Goal: Task Accomplishment & Management: Use online tool/utility

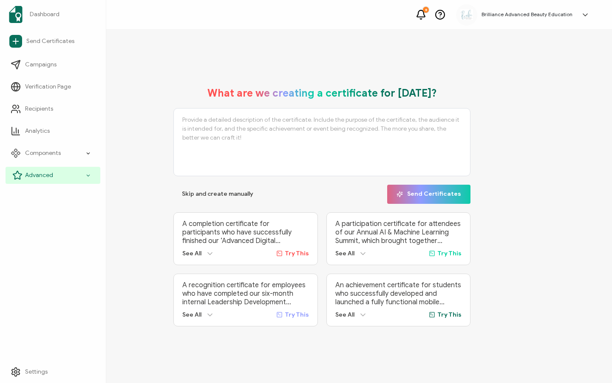
click at [41, 171] on span "Advanced" at bounding box center [39, 175] width 28 height 9
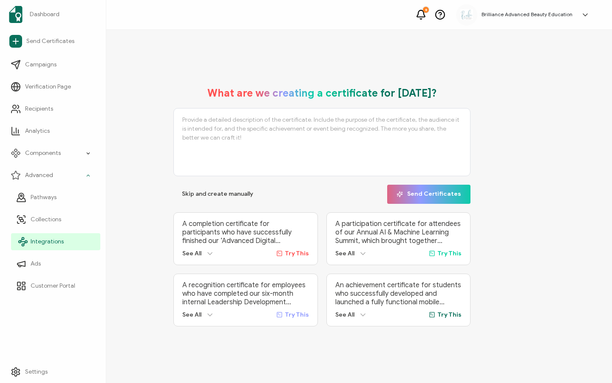
click at [59, 235] on link "Integrations" at bounding box center [55, 241] width 89 height 17
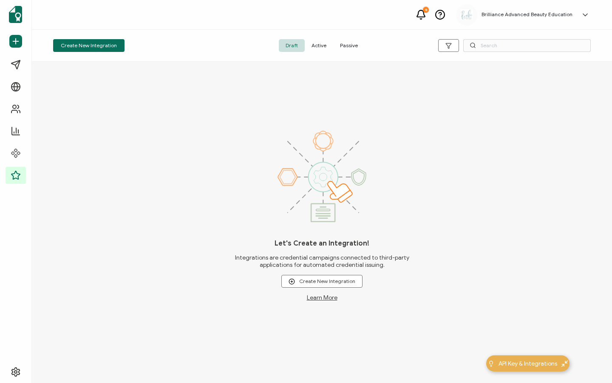
click at [316, 39] on span "Active" at bounding box center [319, 45] width 28 height 13
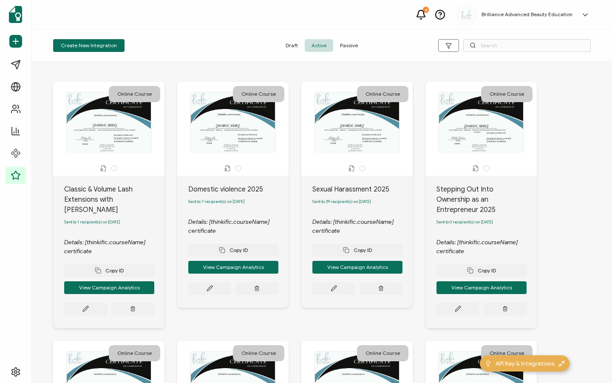
scroll to position [2, 0]
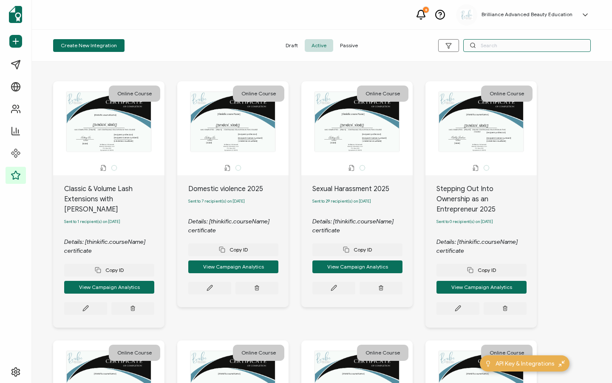
click at [490, 46] on input "text" at bounding box center [527, 45] width 128 height 13
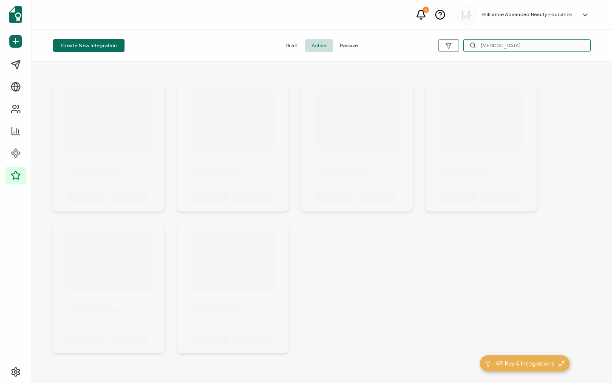
scroll to position [0, 0]
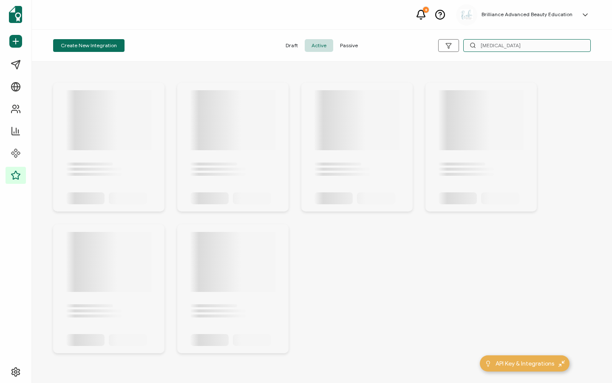
type input "[MEDICAL_DATA]"
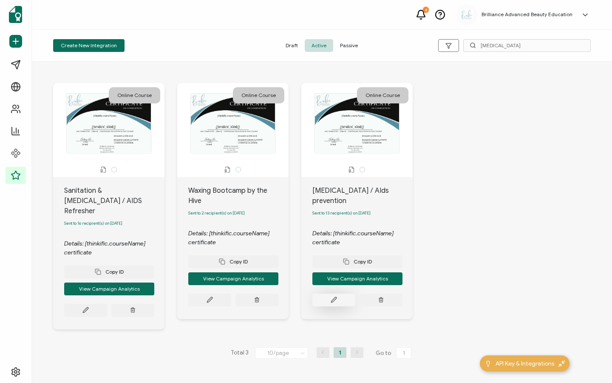
click at [88, 307] on icon at bounding box center [85, 309] width 5 height 5
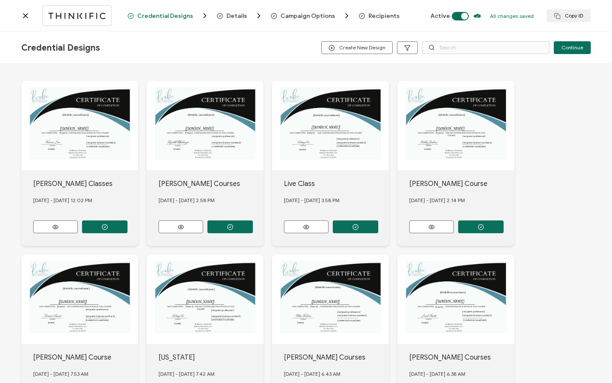
click at [377, 17] on span "Recipients" at bounding box center [384, 16] width 31 height 6
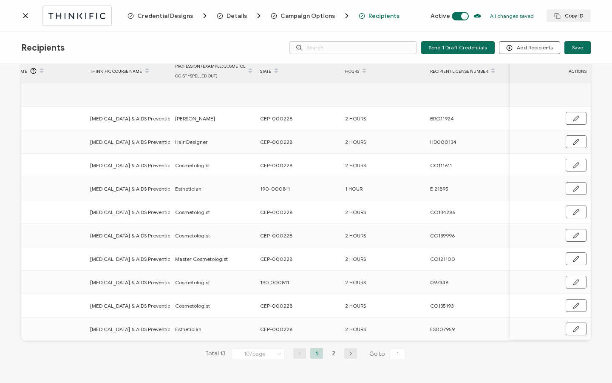
scroll to position [0, 409]
drag, startPoint x: 255, startPoint y: 327, endPoint x: 295, endPoint y: 326, distance: 40.8
click at [295, 326] on div "CEP-000228" at bounding box center [297, 329] width 84 height 10
copy span "CEP-000228"
click at [331, 352] on li "2" at bounding box center [333, 353] width 13 height 11
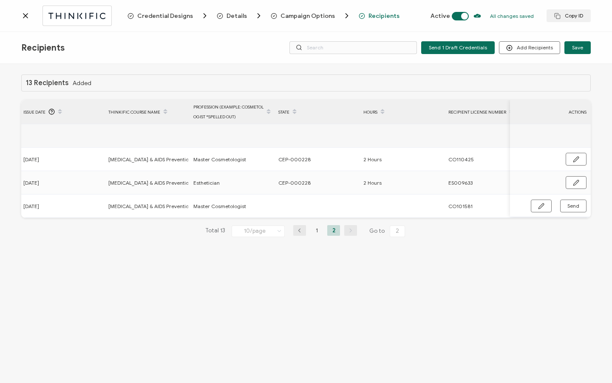
scroll to position [0, 406]
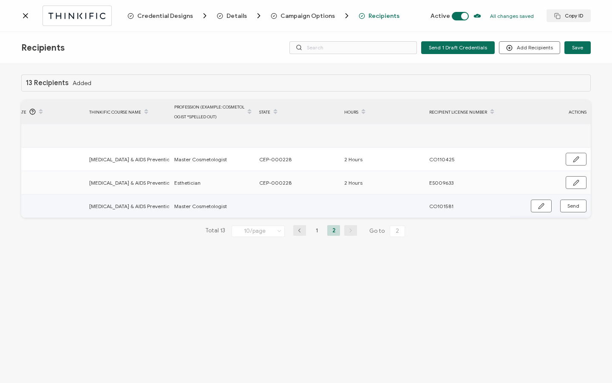
click at [541, 207] on icon "button" at bounding box center [541, 205] width 5 height 5
paste input "CEP-000228"
type input "CEP-000228"
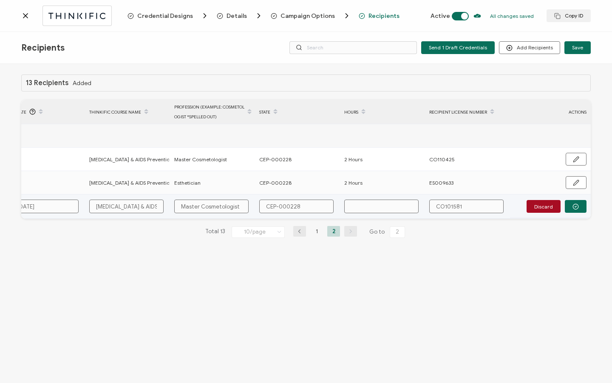
type input "CEP-000228"
click at [379, 211] on input "text" at bounding box center [381, 206] width 74 height 14
type input "2"
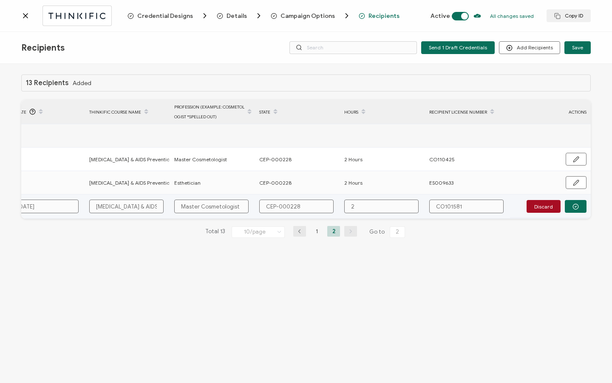
type input "2"
type input "2 H"
type input "2 Ho"
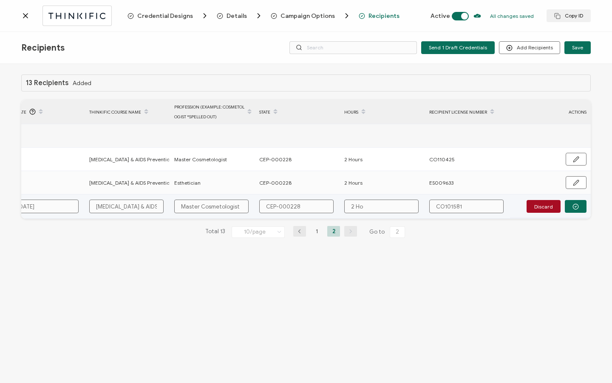
type input "2 Hou"
type input "2 Hour"
type input "2 Hours"
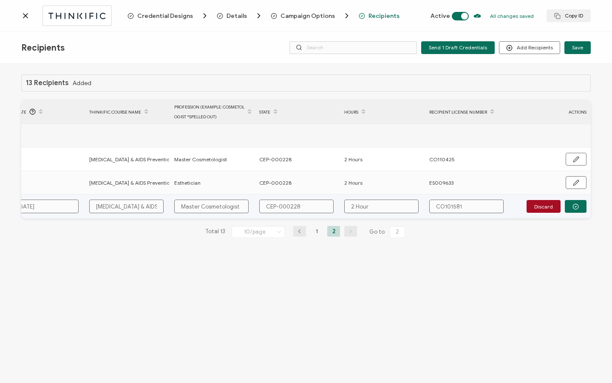
type input "2 Hours"
click at [580, 206] on button "button" at bounding box center [576, 206] width 22 height 13
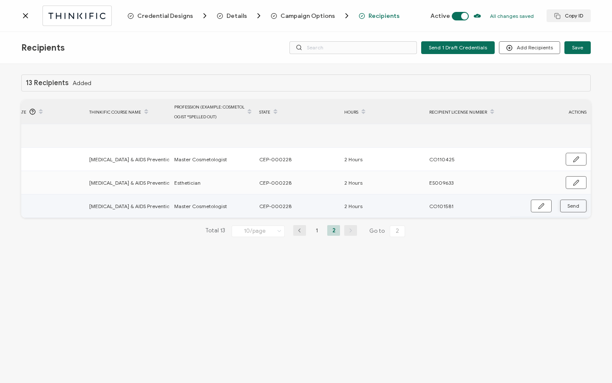
click at [580, 206] on button "Send" at bounding box center [573, 205] width 26 height 13
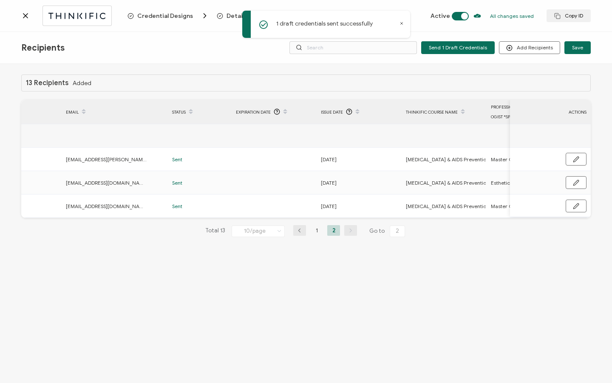
scroll to position [0, 0]
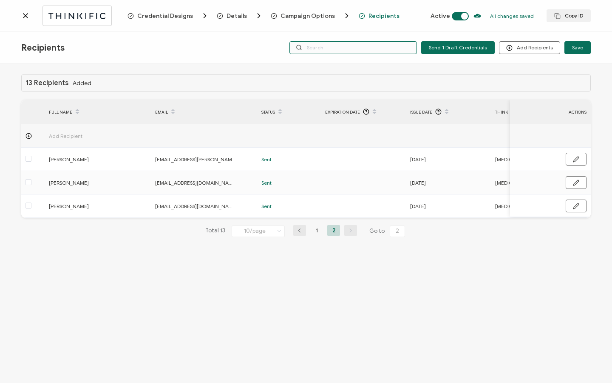
click at [323, 45] on input "text" at bounding box center [353, 47] width 128 height 13
click at [26, 17] on icon at bounding box center [25, 15] width 9 height 9
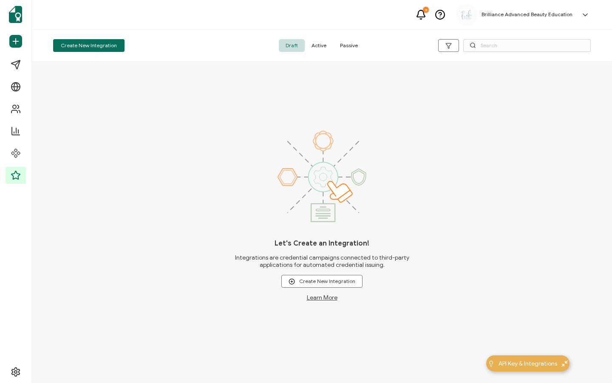
click at [314, 43] on span "Active" at bounding box center [319, 45] width 28 height 13
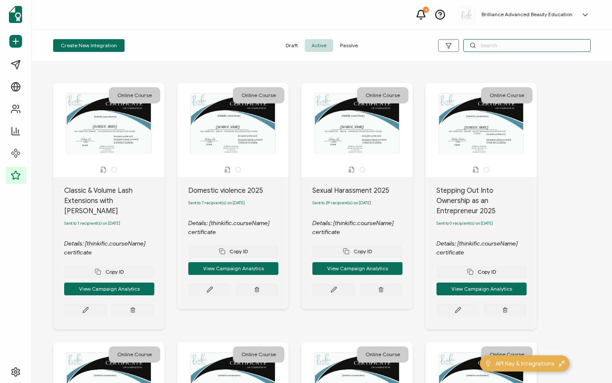
click at [522, 46] on input "text" at bounding box center [527, 45] width 128 height 13
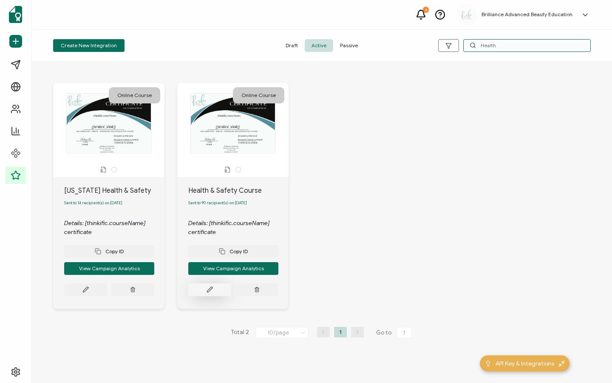
type input "Health"
click at [107, 296] on button at bounding box center [85, 289] width 43 height 13
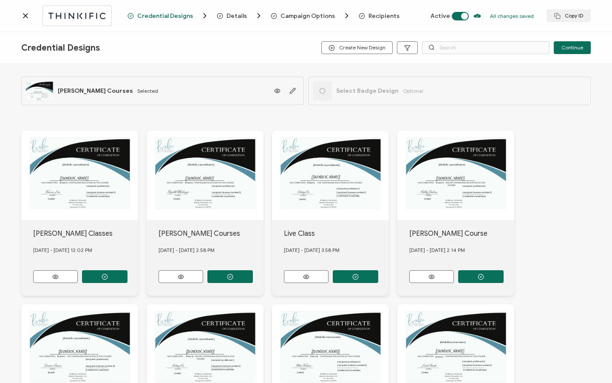
click at [382, 15] on span "Recipients" at bounding box center [384, 16] width 31 height 6
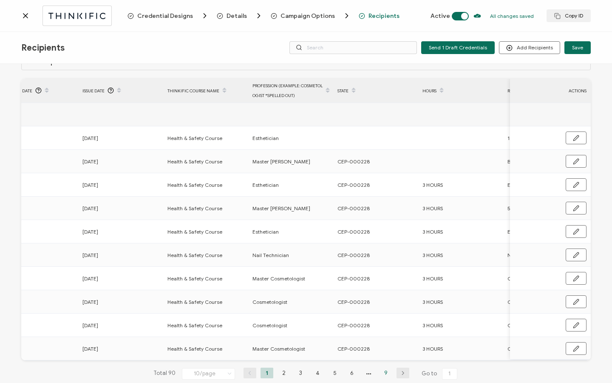
click at [384, 373] on li "9" at bounding box center [386, 372] width 13 height 11
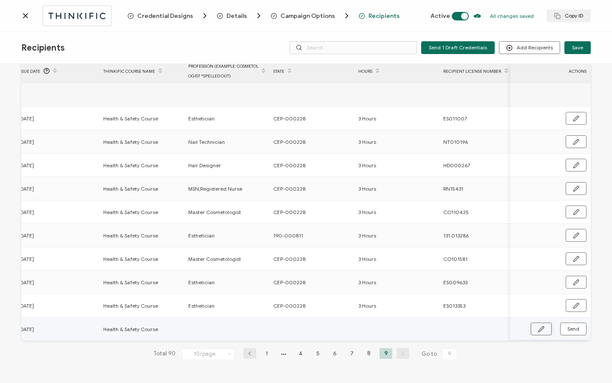
click at [534, 327] on button "button" at bounding box center [541, 328] width 21 height 13
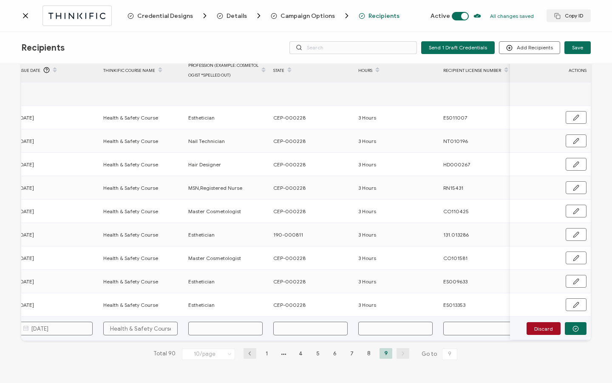
click at [326, 327] on input "text" at bounding box center [310, 328] width 74 height 14
paste input "CEP-000228"
type input "CEP-000228"
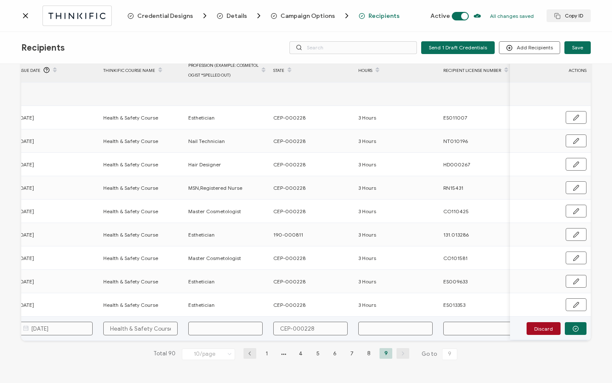
click at [378, 323] on input "text" at bounding box center [395, 328] width 74 height 14
type input "3"
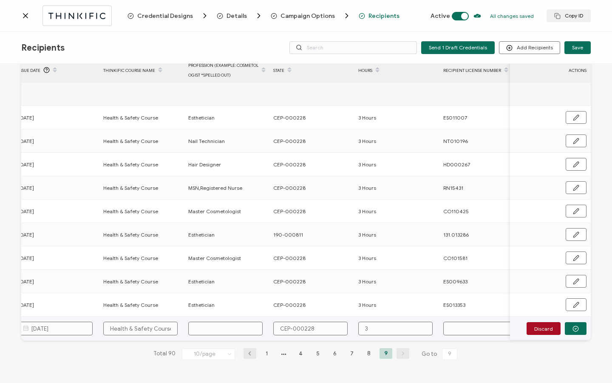
type input "3 H"
type input "3 Ho"
type input "3 Hou"
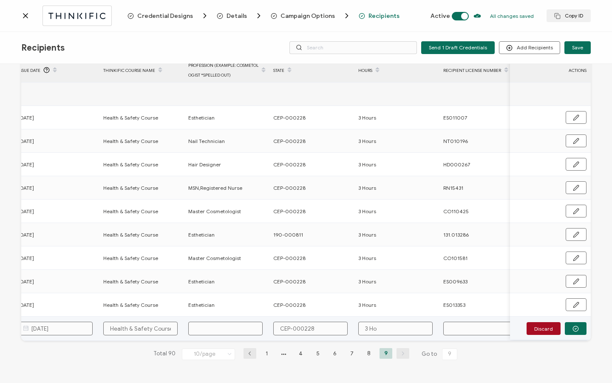
type input "3 Hou"
type input "3 Hour"
type input "3 Hours"
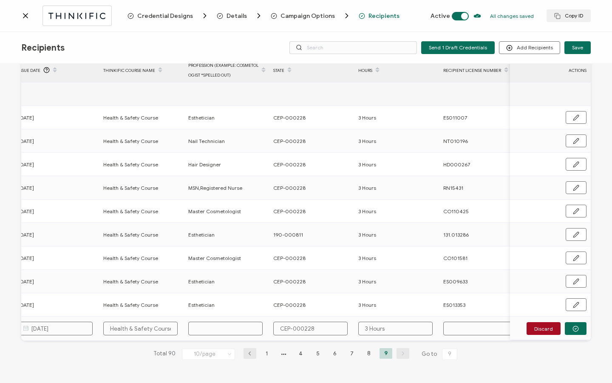
type input "3 Hours"
click at [235, 326] on input "text" at bounding box center [225, 328] width 74 height 14
type input "E"
type input "Es"
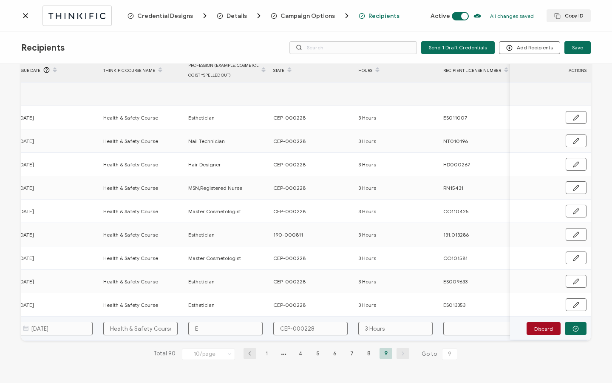
type input "Es"
type input "Esh"
type input "Eshe"
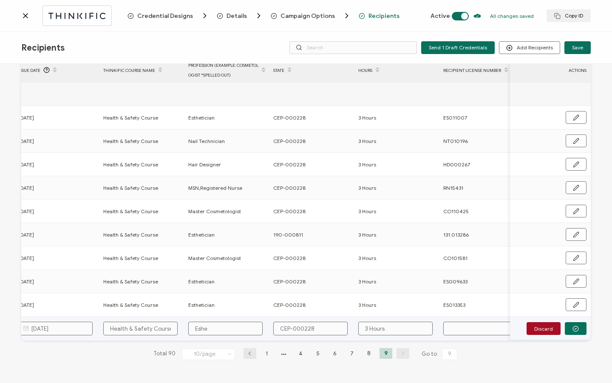
type input "Eshet"
type input "Eshe"
type input "Esh"
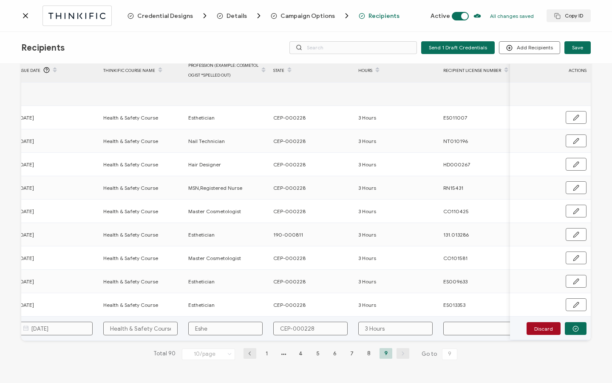
type input "Esh"
type input "Es"
type input "Est"
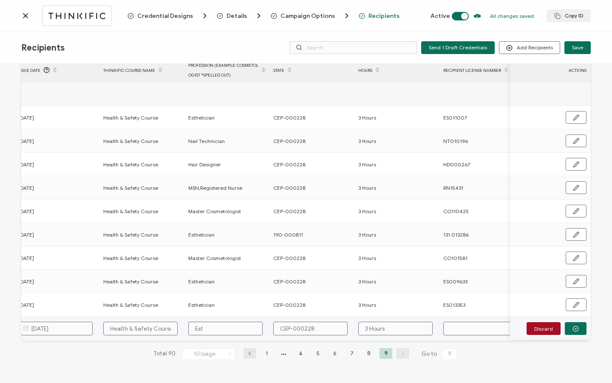
type input "Esth"
type input "Esthe"
type input "Esthet"
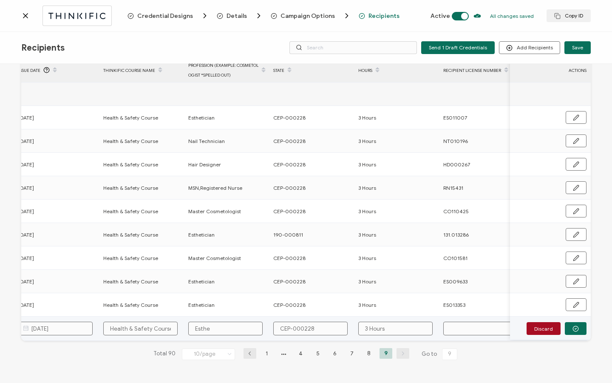
type input "Esthet"
type input "Estheti"
type input "Esthetic"
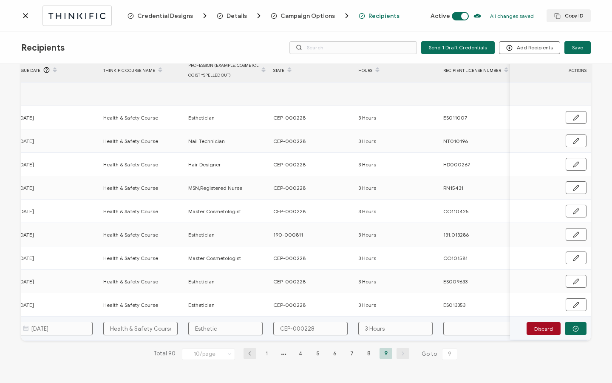
type input "Esthetici"
type input "Estheticia"
type input "Esthetician"
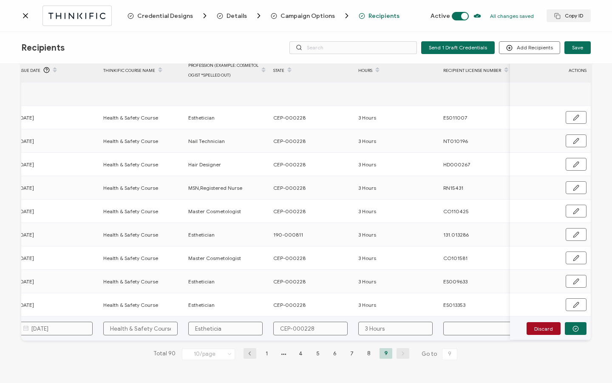
type input "Esthetician"
paste input "ES002912"
type input "ES002912"
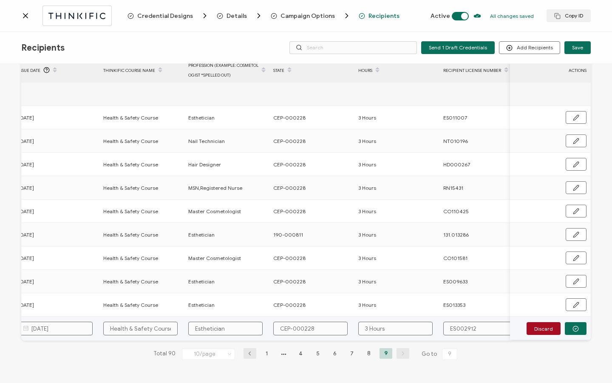
type input "ES002912"
click at [584, 325] on div "Discard" at bounding box center [550, 328] width 81 height 13
click at [574, 326] on icon "button" at bounding box center [576, 328] width 6 height 6
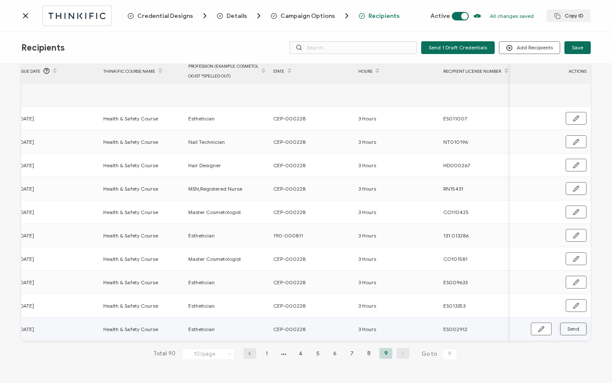
scroll to position [43, 0]
click at [545, 326] on span "Send" at bounding box center [541, 329] width 6 height 6
click at [20, 17] on div "Credential Designs Details Campaign Options Recipients Active All changes saved…" at bounding box center [306, 16] width 612 height 32
click at [23, 15] on icon at bounding box center [25, 15] width 9 height 9
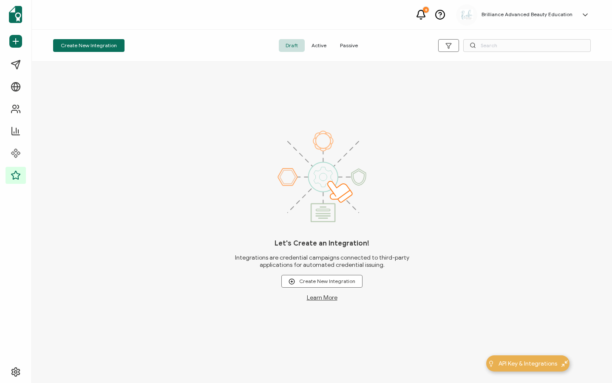
click at [311, 47] on span "Active" at bounding box center [319, 45] width 28 height 13
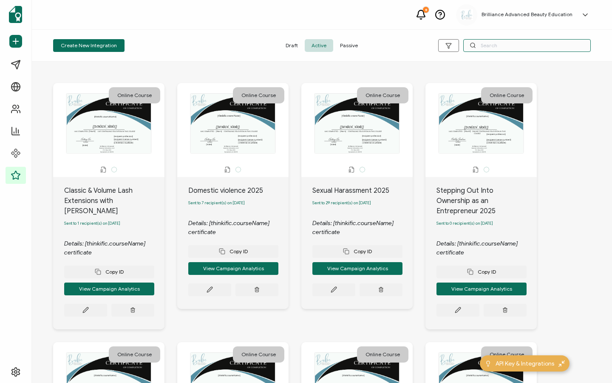
click at [486, 44] on input "text" at bounding box center [527, 45] width 128 height 13
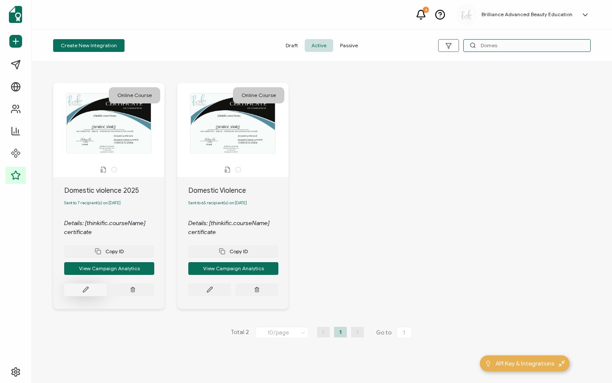
type input "Domes"
click at [87, 296] on button at bounding box center [85, 289] width 43 height 13
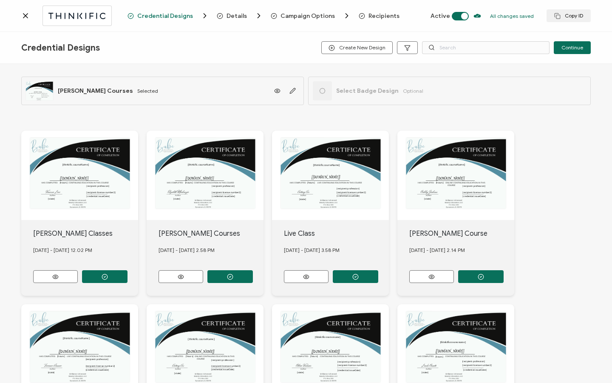
click at [381, 15] on span "Recipients" at bounding box center [384, 16] width 31 height 6
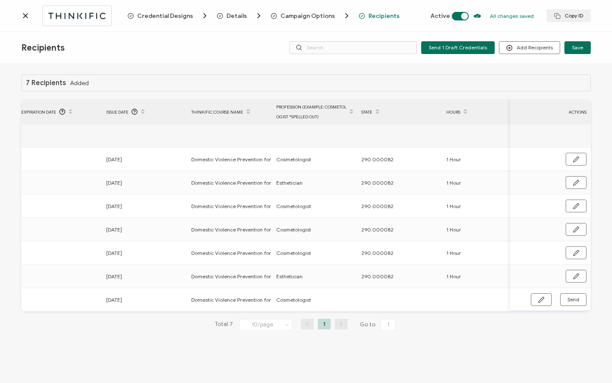
scroll to position [0, 406]
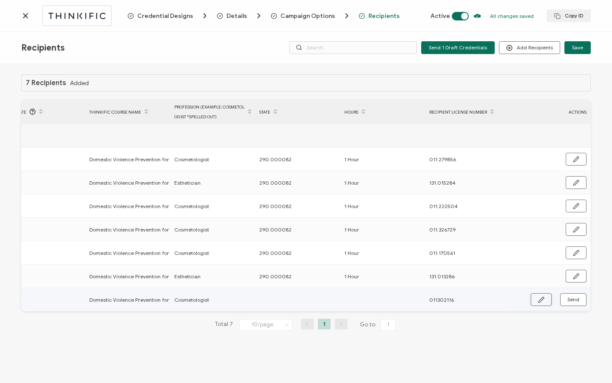
click at [538, 298] on button "button" at bounding box center [541, 299] width 21 height 13
drag, startPoint x: 444, startPoint y: 301, endPoint x: 476, endPoint y: 328, distance: 41.9
click at [444, 301] on input "011302116" at bounding box center [466, 300] width 74 height 14
type input "011.302116"
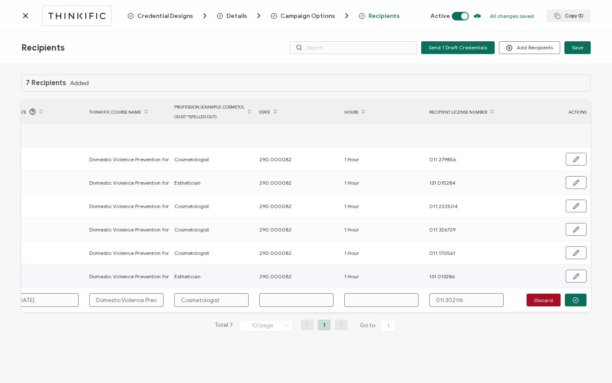
type input "011.302116"
drag, startPoint x: 260, startPoint y: 275, endPoint x: 304, endPoint y: 275, distance: 43.4
click at [304, 274] on div "290.000082" at bounding box center [297, 276] width 84 height 10
copy span "290.000082"
click at [283, 301] on input "text" at bounding box center [296, 300] width 74 height 14
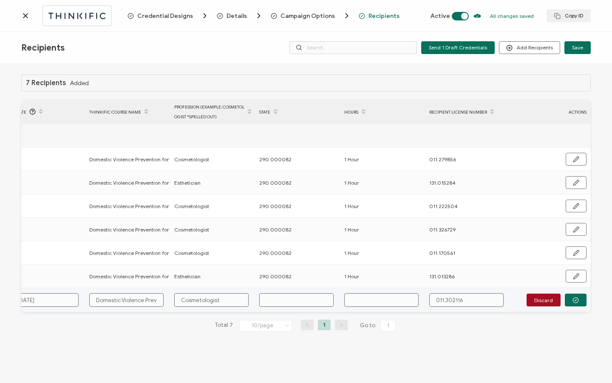
paste input "290.000082"
type input "290.000082"
click at [355, 299] on input "text" at bounding box center [381, 300] width 74 height 14
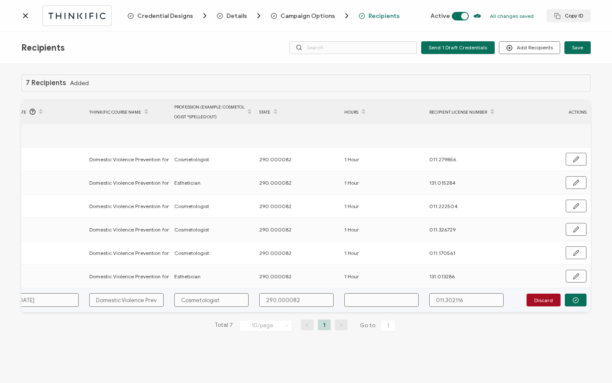
type input "1"
type input "1 H"
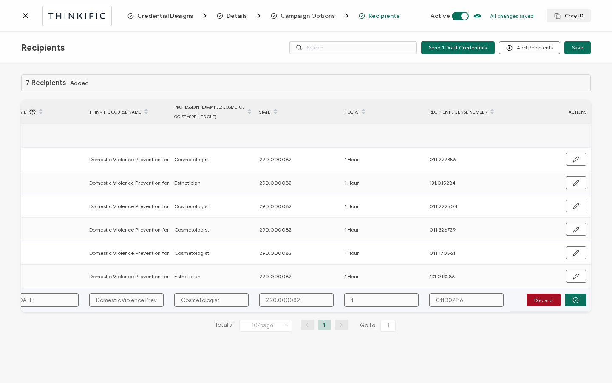
type input "1 H"
type input "1 Ho"
type input "1 Hou"
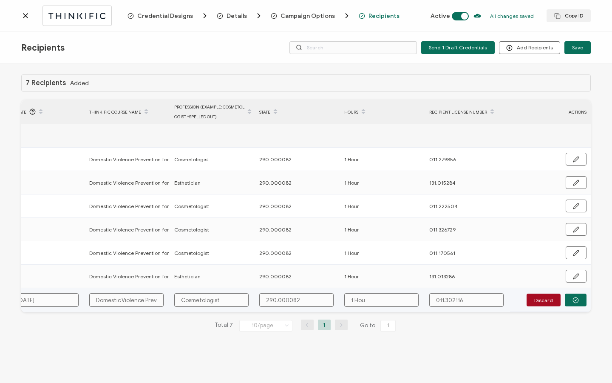
type input "1 Hour"
click at [586, 299] on button "button" at bounding box center [576, 299] width 22 height 13
click at [581, 302] on button "Send" at bounding box center [573, 299] width 26 height 13
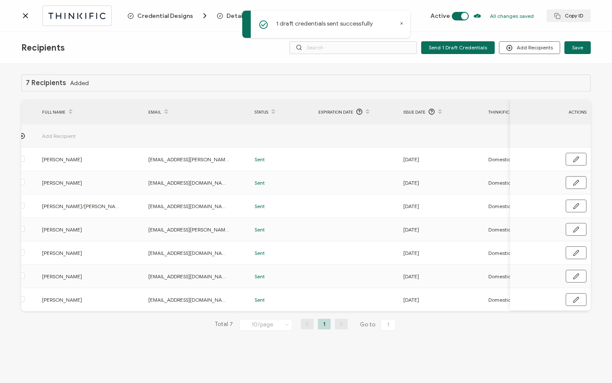
scroll to position [0, 0]
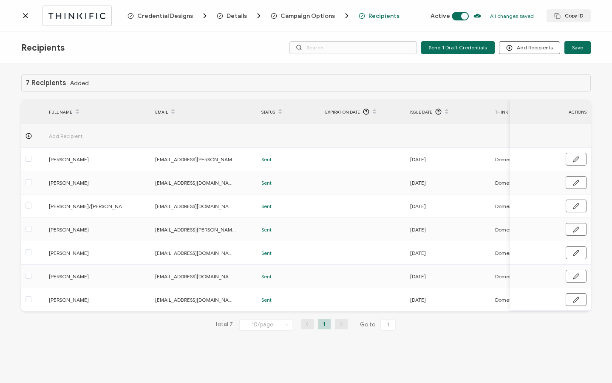
click at [30, 15] on div at bounding box center [74, 16] width 106 height 20
click at [16, 15] on div "Credential Designs Details Campaign Options Recipients Active All changes saved…" at bounding box center [306, 16] width 612 height 32
click at [22, 15] on icon at bounding box center [25, 15] width 9 height 9
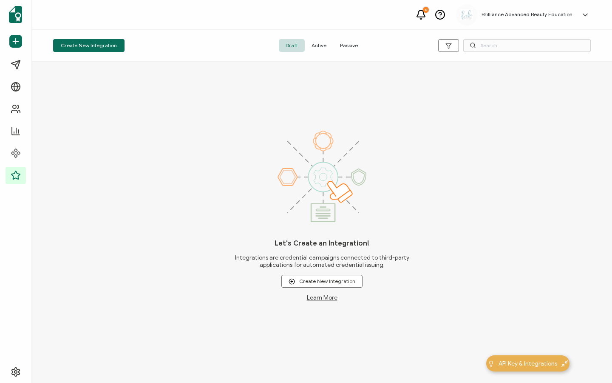
click at [322, 44] on span "Active" at bounding box center [319, 45] width 28 height 13
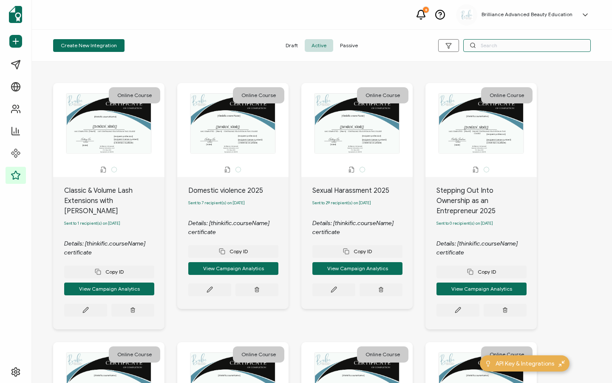
click at [522, 50] on input "text" at bounding box center [527, 45] width 128 height 13
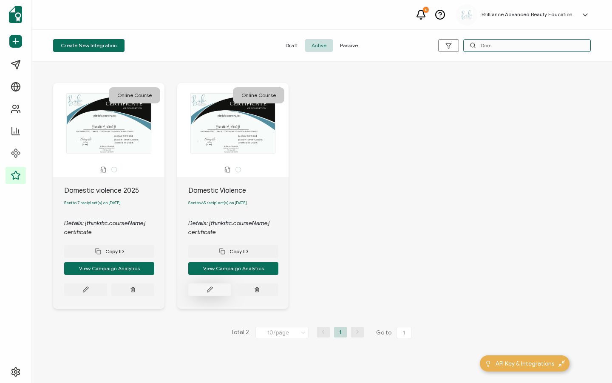
type input "Dom"
click at [107, 295] on button at bounding box center [85, 289] width 43 height 13
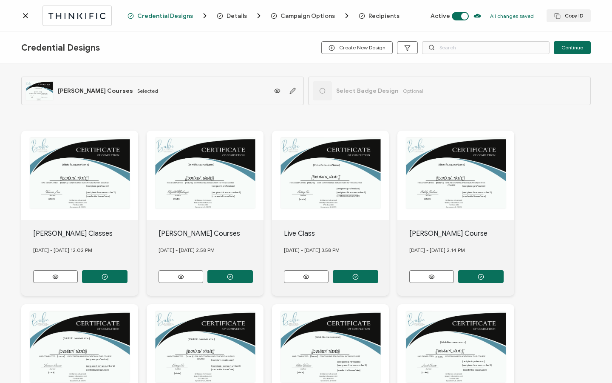
click at [380, 14] on span "Recipients" at bounding box center [384, 16] width 31 height 6
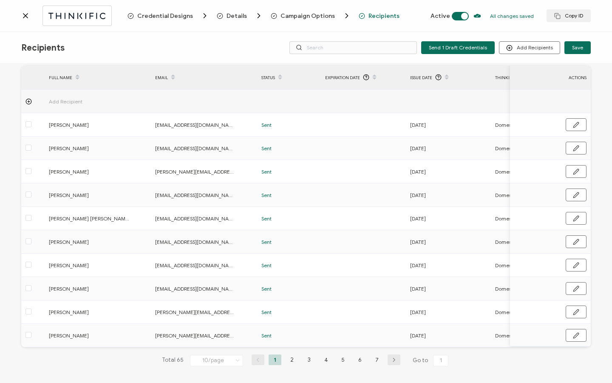
scroll to position [43, 0]
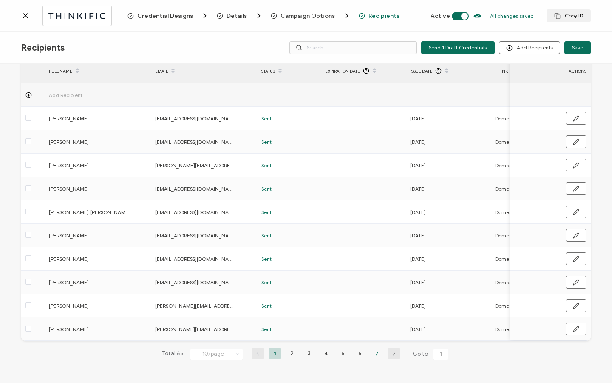
click at [375, 354] on li "7" at bounding box center [377, 353] width 13 height 11
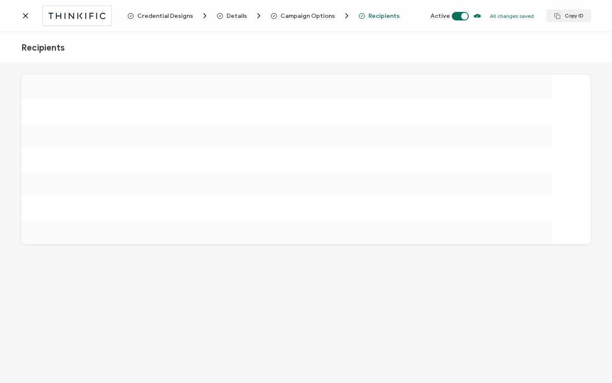
scroll to position [0, 0]
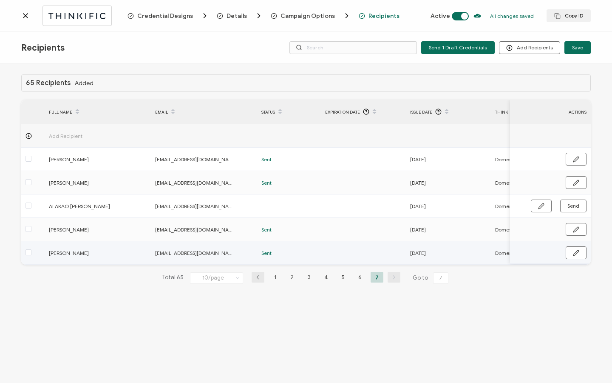
drag, startPoint x: 335, startPoint y: 268, endPoint x: 472, endPoint y: 262, distance: 137.0
click at [472, 262] on div "65 Recipients Added FULL NAME EMAIL Status Expiration Date Issue Date Thinkific…" at bounding box center [306, 185] width 570 height 223
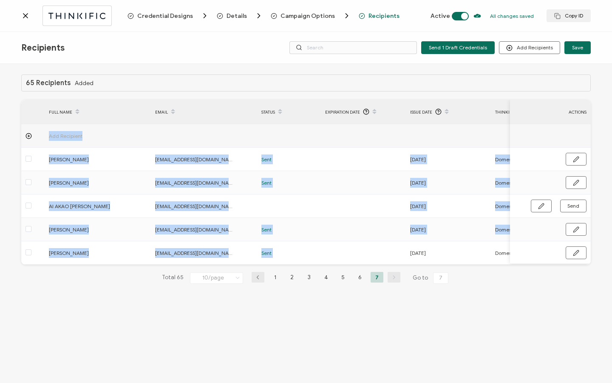
drag, startPoint x: 347, startPoint y: 263, endPoint x: 439, endPoint y: 266, distance: 92.3
click at [439, 264] on div "Add Recipient [PERSON_NAME] [EMAIL_ADDRESS][DOMAIN_NAME] Sent [DATE] Domestic V…" at bounding box center [306, 194] width 570 height 140
drag, startPoint x: 331, startPoint y: 266, endPoint x: 383, endPoint y: 269, distance: 51.5
click at [427, 269] on div "65 Recipients Added FULL NAME EMAIL Status Expiration Date Issue Date Thinkific…" at bounding box center [306, 185] width 570 height 223
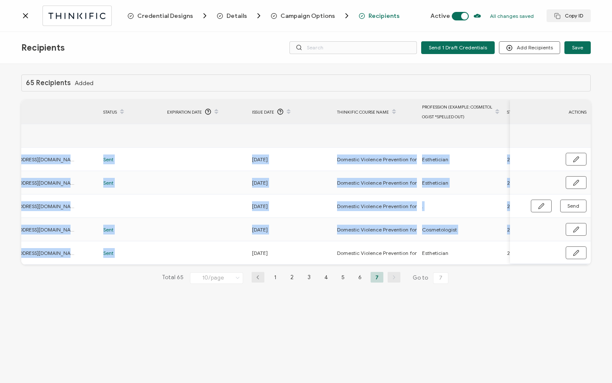
scroll to position [0, 406]
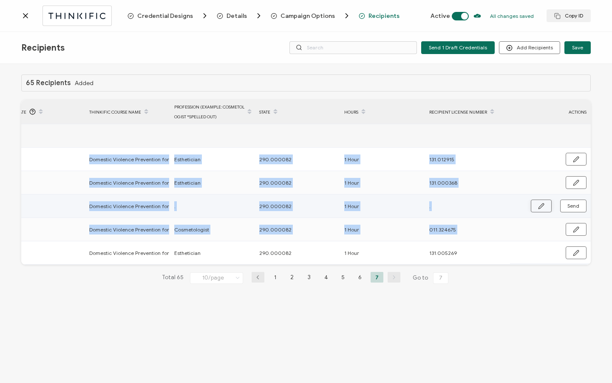
click at [535, 204] on button "button" at bounding box center [541, 205] width 21 height 13
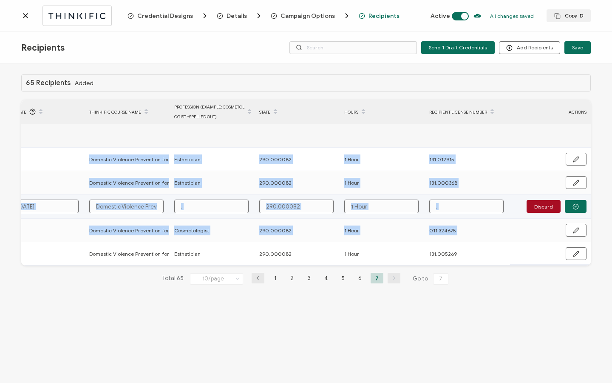
click at [228, 213] on td "." at bounding box center [212, 206] width 85 height 24
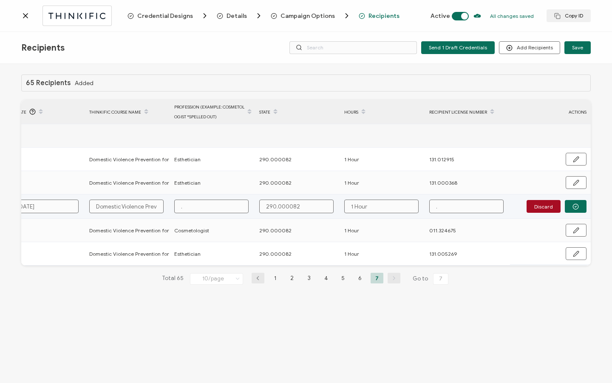
click at [228, 213] on td "." at bounding box center [212, 206] width 85 height 24
click at [228, 211] on input "." at bounding box center [211, 206] width 74 height 14
click at [222, 206] on input "." at bounding box center [211, 206] width 74 height 14
click at [222, 205] on input "." at bounding box center [211, 206] width 74 height 14
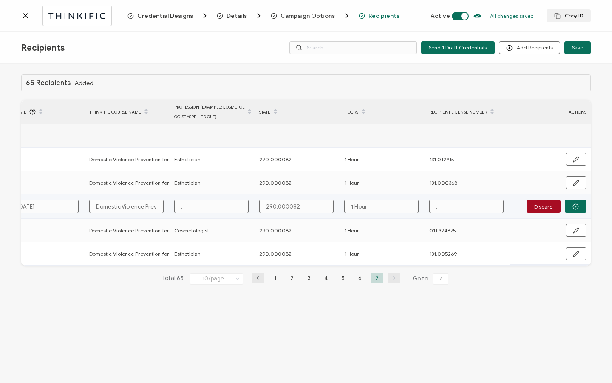
type input "C"
type input "Co"
type input "Cos"
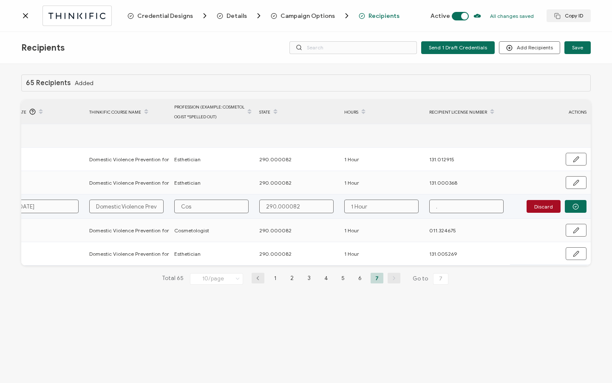
type input "Cos"
type input "Cosm"
type input "[PERSON_NAME]"
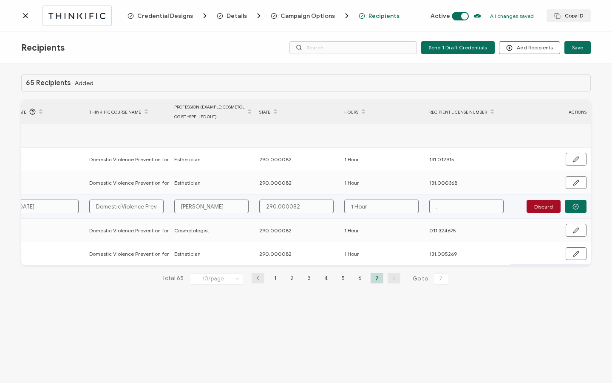
type input "Cosmet"
type input "Cosmeto"
type input "Cosmetol"
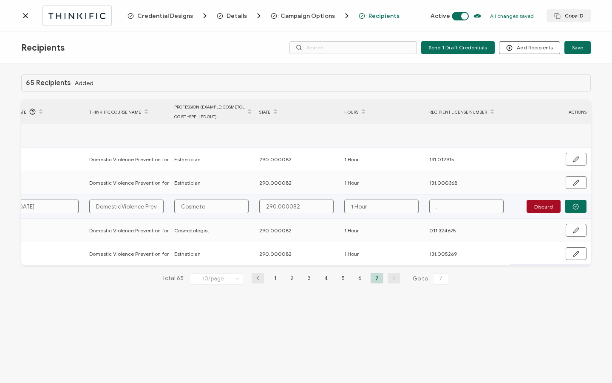
type input "Cosmetol"
type input "Cosmetolo"
type input "Cosmetolog"
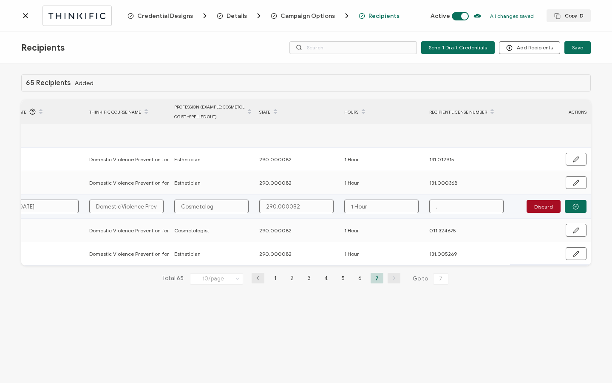
type input "Cosmetologi"
type input "Cosmetologis"
type input "Cosmetologist"
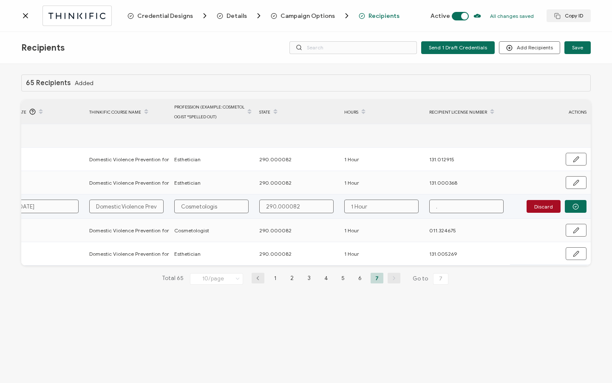
type input "Cosmetologist"
click at [450, 205] on input "." at bounding box center [466, 206] width 74 height 14
paste input "011.272823"
type input "011.272823"
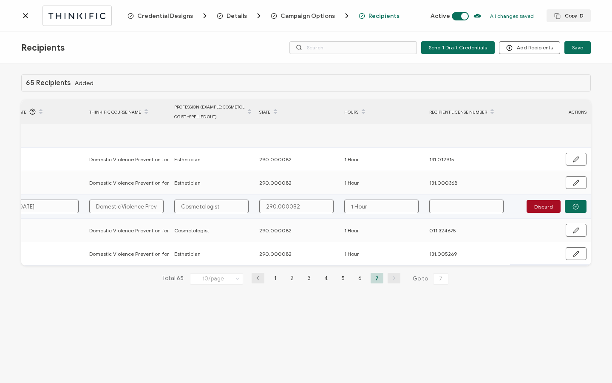
type input "011.272823"
click at [576, 199] on td "Discard" at bounding box center [550, 206] width 81 height 24
click at [575, 204] on icon "button" at bounding box center [576, 206] width 6 height 6
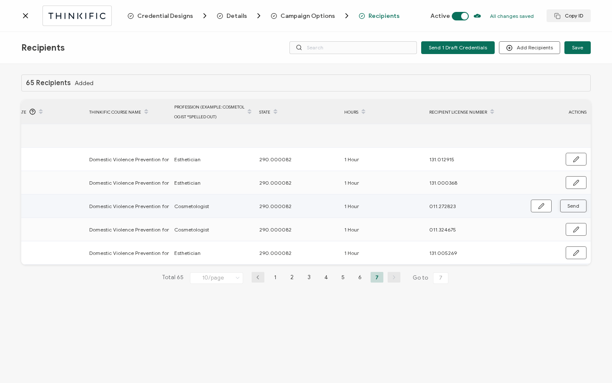
click at [545, 204] on span "Send" at bounding box center [541, 206] width 6 height 6
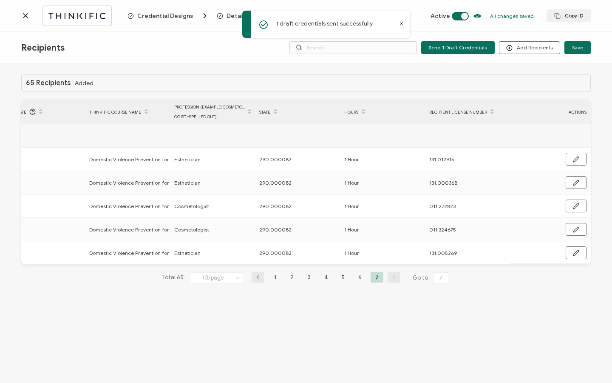
click at [31, 19] on div at bounding box center [74, 16] width 106 height 20
click at [27, 17] on icon at bounding box center [25, 16] width 4 height 4
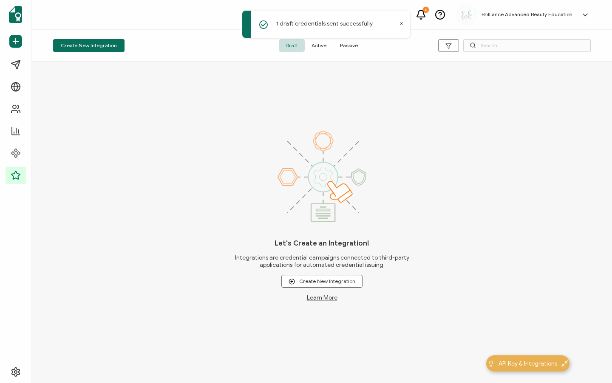
click at [319, 47] on span "Active" at bounding box center [319, 45] width 28 height 13
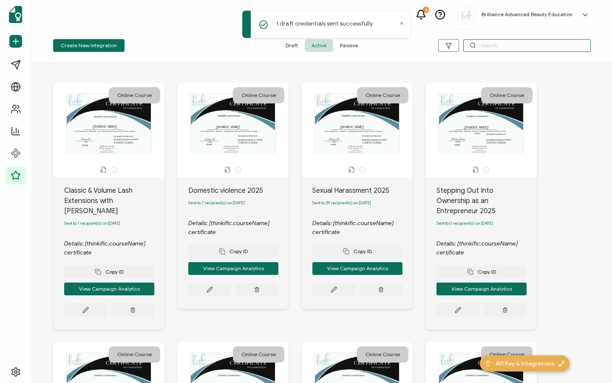
click at [482, 44] on input "text" at bounding box center [527, 45] width 128 height 13
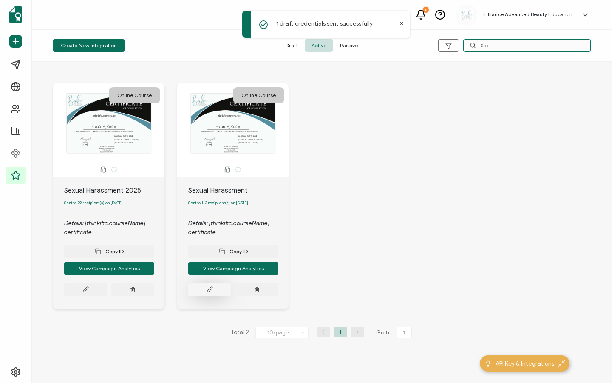
type input "Sex"
click at [107, 291] on button at bounding box center [85, 289] width 43 height 13
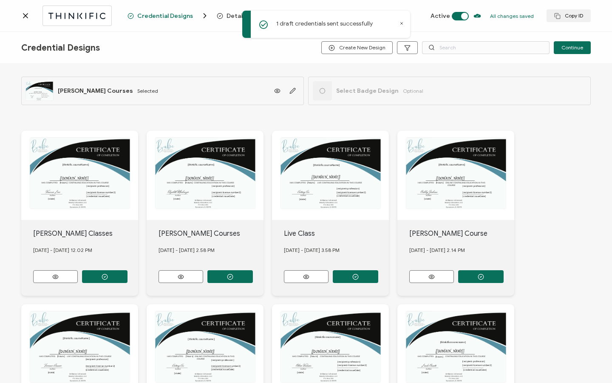
click at [402, 23] on icon at bounding box center [402, 24] width 2 height 2
click at [369, 15] on span "Recipients" at bounding box center [384, 16] width 31 height 6
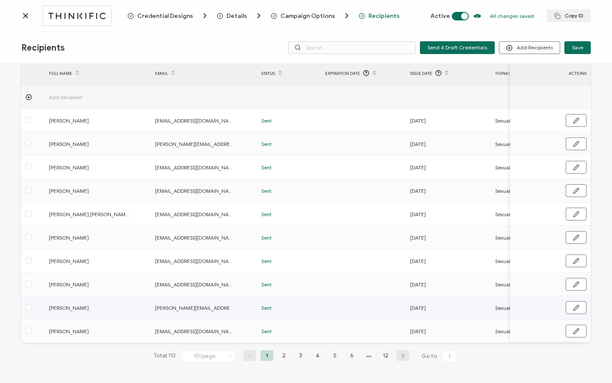
scroll to position [43, 0]
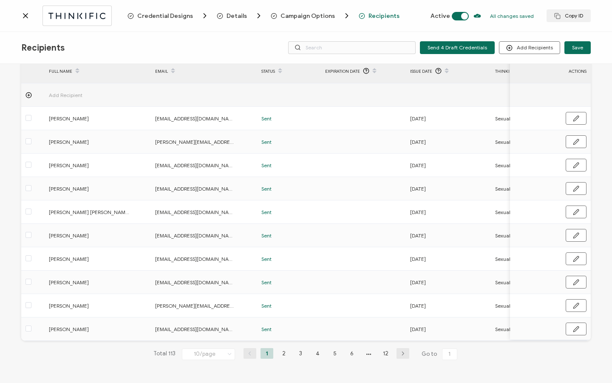
click at [383, 351] on li "12" at bounding box center [386, 353] width 13 height 11
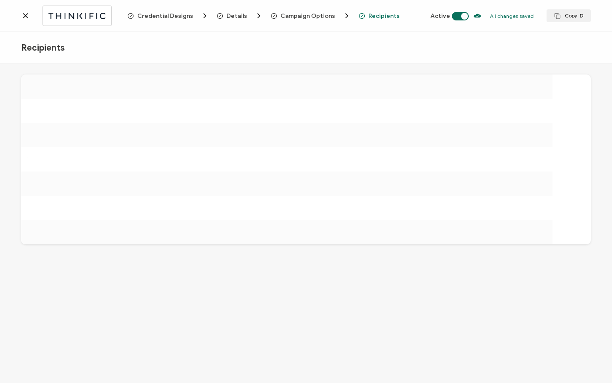
scroll to position [0, 0]
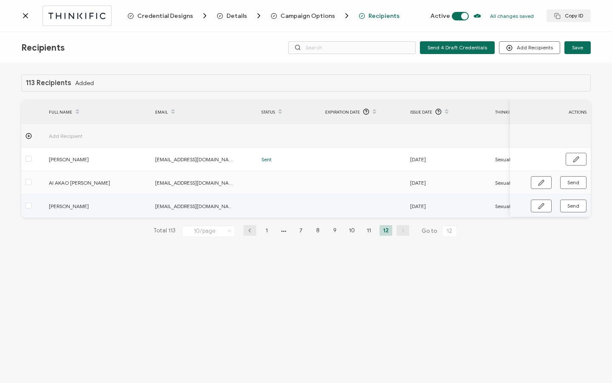
drag, startPoint x: 347, startPoint y: 217, endPoint x: 429, endPoint y: 216, distance: 81.6
click at [429, 216] on tr "[PERSON_NAME] [EMAIL_ADDRESS][DOMAIN_NAME] [DATE] Sexual Assault & Sexual Haras…" at bounding box center [509, 205] width 976 height 23
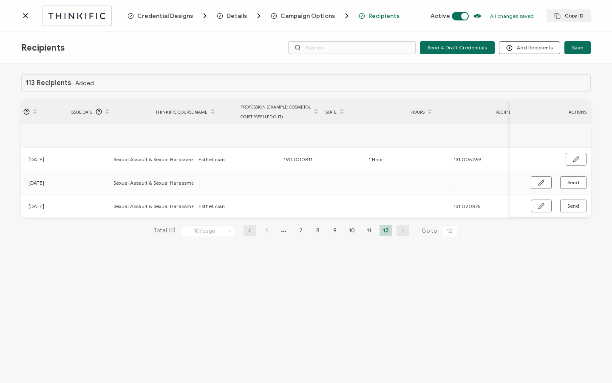
scroll to position [0, 406]
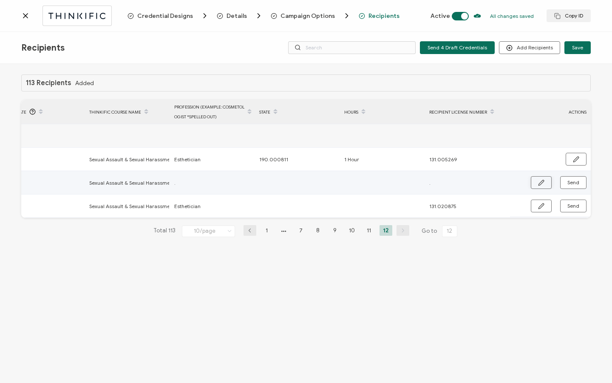
click at [541, 181] on icon "button" at bounding box center [541, 182] width 5 height 5
click at [203, 182] on input "." at bounding box center [211, 183] width 74 height 14
type input "C"
type input "Co"
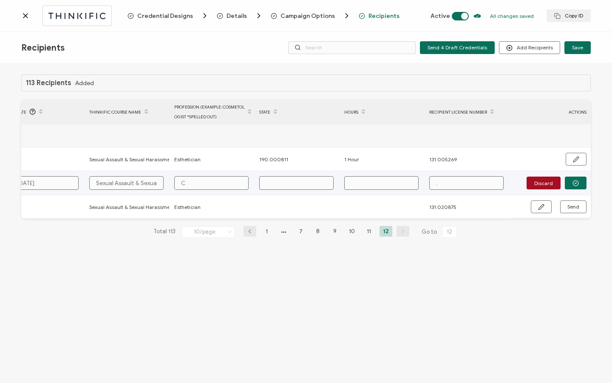
type input "Co"
type input "Cos"
type input "Cosm"
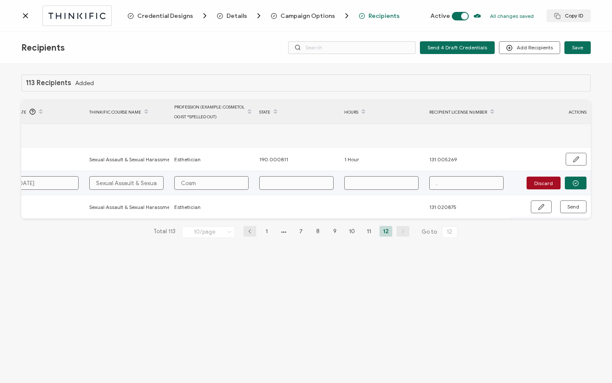
type input "[PERSON_NAME]"
type input "Cosmet"
type input "Cosmeto"
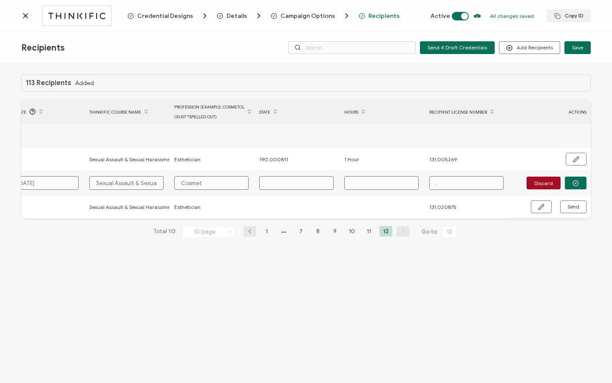
type input "Cosmeto"
type input "Cosmetol"
type input "Cosmetolg"
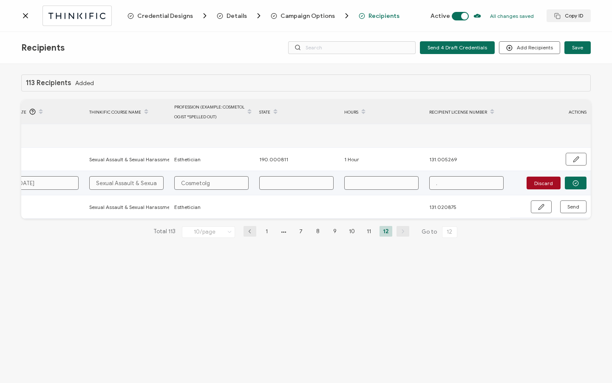
type input "Cosmetolgo"
type input "Cosmetolg"
type input "Cosmetol"
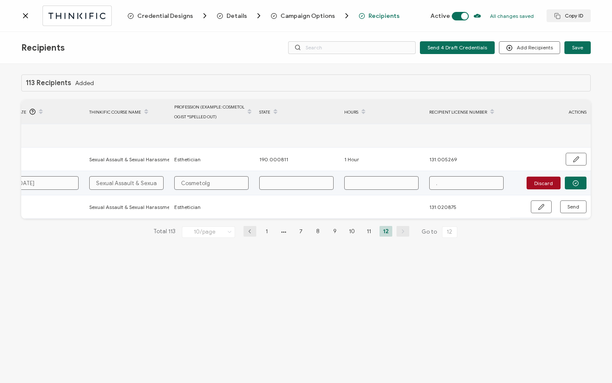
type input "Cosmetol"
type input "Cosmetolo"
type input "Cosmetolog"
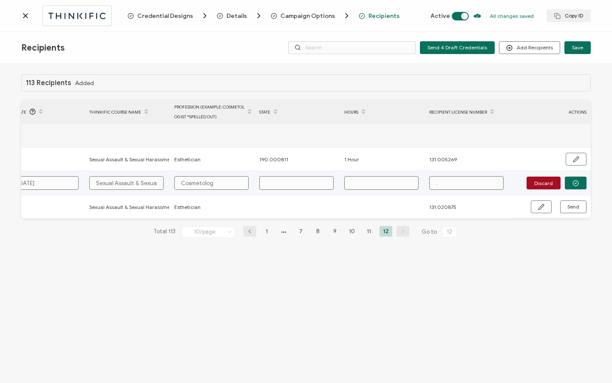
type input "Cosmetologi"
type input "Cosmetologis"
type input "Cosmetologist"
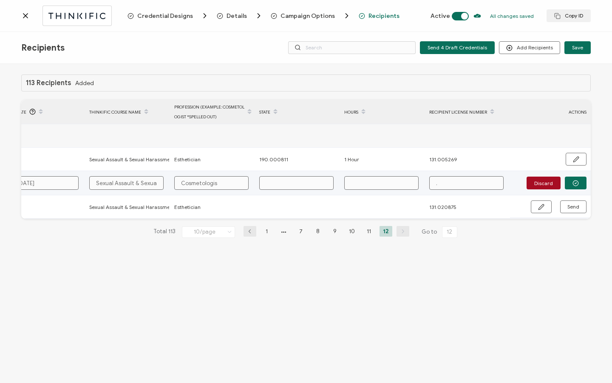
type input "Cosmetologist"
click at [372, 187] on input "text" at bounding box center [381, 183] width 74 height 14
type input "1"
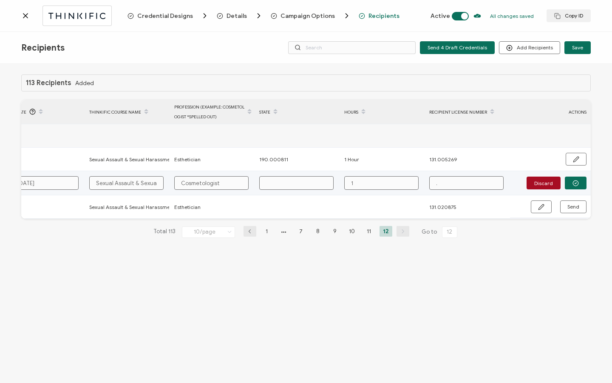
type input "1"
type input "1 H"
type input "1 Ho"
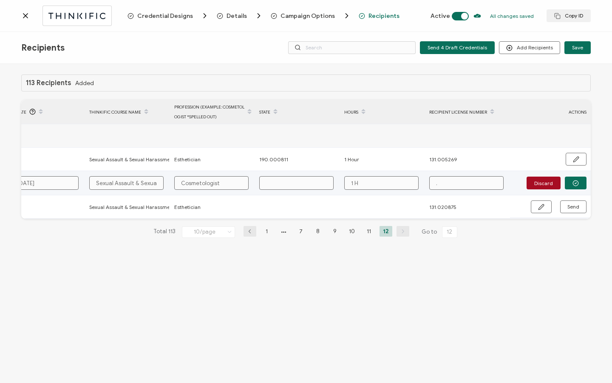
type input "1 Ho"
type input "1 Hou"
type input "1 Hour"
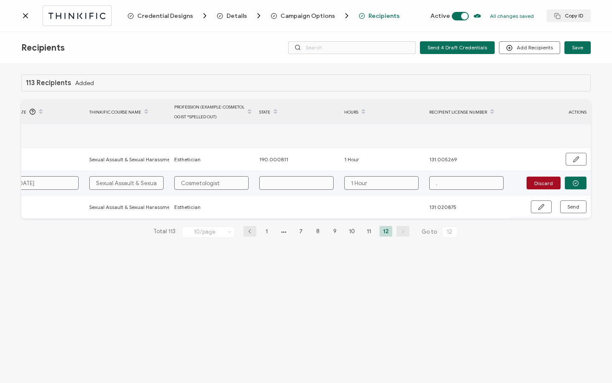
type input "1 Hour"
paste input "011.272823"
type input "011.272823"
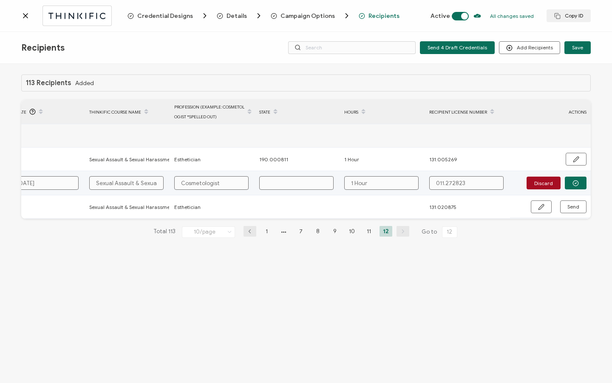
click at [585, 185] on button "button" at bounding box center [576, 182] width 22 height 13
click at [545, 185] on span "Send" at bounding box center [541, 182] width 6 height 6
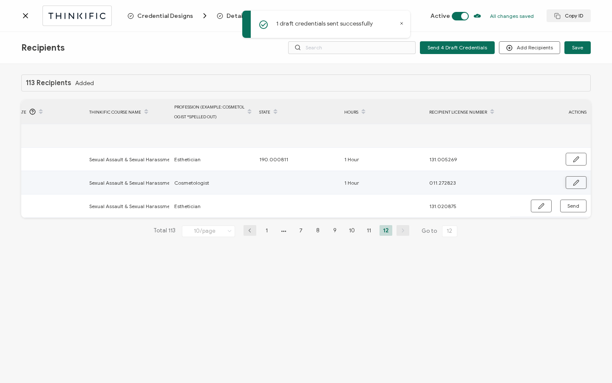
click at [568, 184] on button "button" at bounding box center [576, 182] width 21 height 13
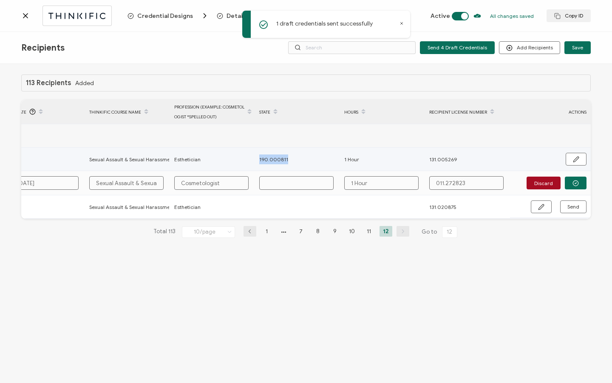
drag, startPoint x: 259, startPoint y: 161, endPoint x: 295, endPoint y: 160, distance: 36.1
click at [314, 161] on div "190.000811" at bounding box center [297, 159] width 84 height 10
copy span "190.000811"
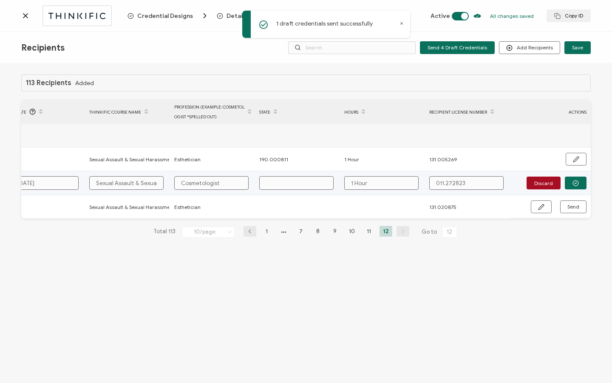
click at [278, 178] on input "text" at bounding box center [296, 183] width 74 height 14
paste input "190.000811"
type input "190.000811"
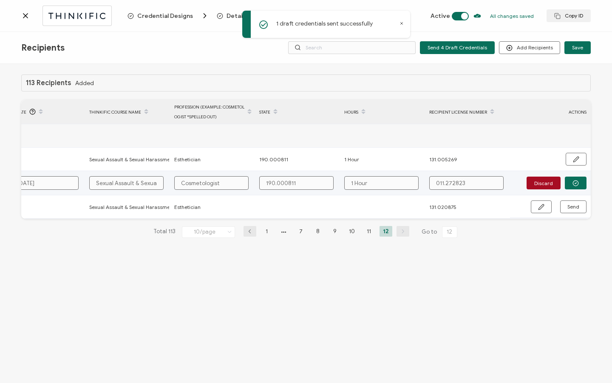
click at [578, 182] on icon "button" at bounding box center [576, 183] width 6 height 6
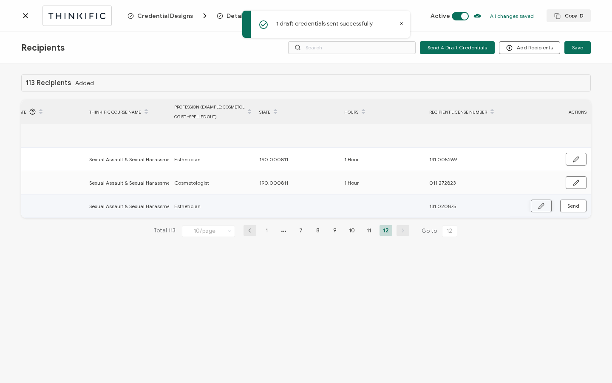
click at [540, 208] on icon "button" at bounding box center [541, 205] width 5 height 5
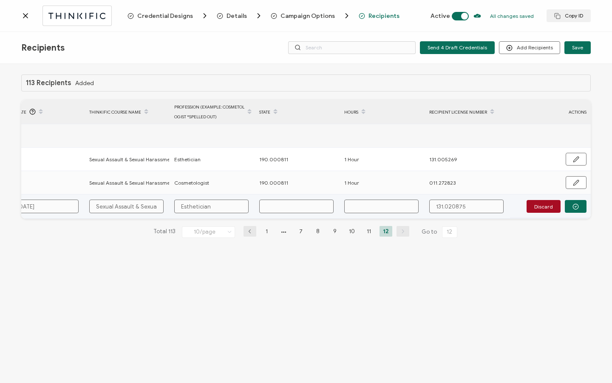
click at [316, 211] on input "text" at bounding box center [296, 206] width 74 height 14
paste input "190.000811"
type input "190.000811"
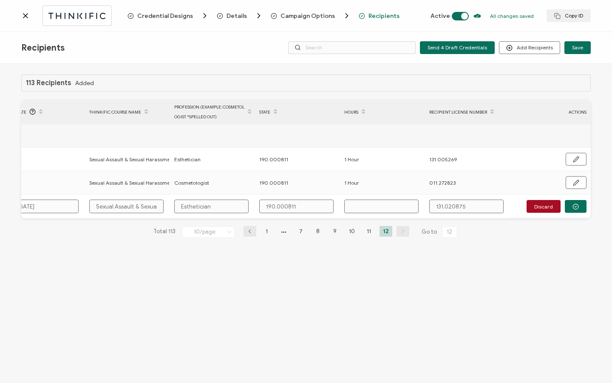
click at [403, 206] on input "text" at bounding box center [381, 206] width 74 height 14
type input "1"
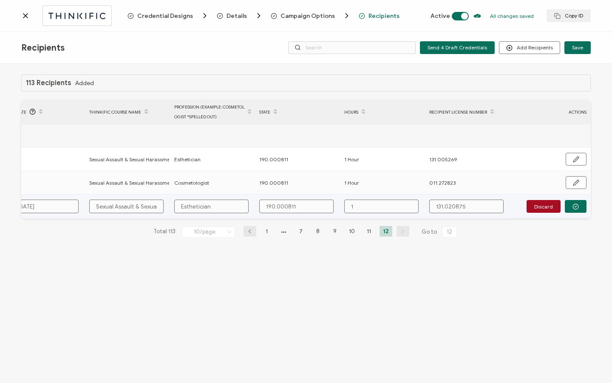
type input "1 H"
type input "1 Ho"
type input "1 Hou"
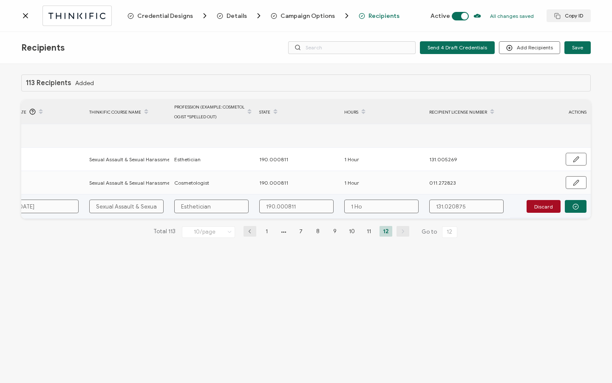
type input "1 Hou"
type input "1 Hour"
click at [575, 206] on icon "button" at bounding box center [576, 206] width 2 height 1
click at [545, 207] on span "Send" at bounding box center [541, 206] width 6 height 6
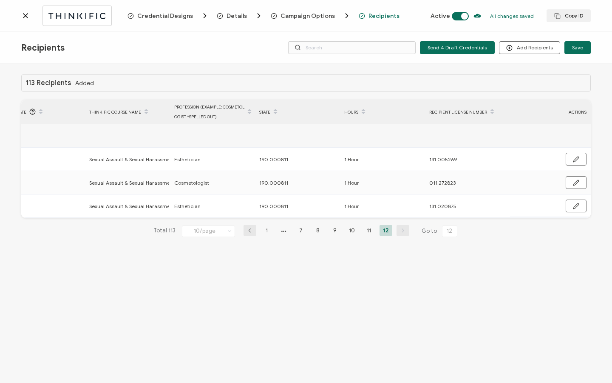
click at [30, 17] on div at bounding box center [74, 16] width 106 height 20
click at [26, 18] on icon at bounding box center [25, 15] width 9 height 9
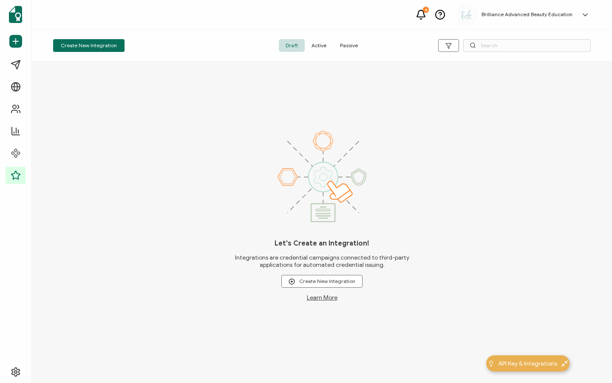
click at [314, 46] on span "Active" at bounding box center [319, 45] width 28 height 13
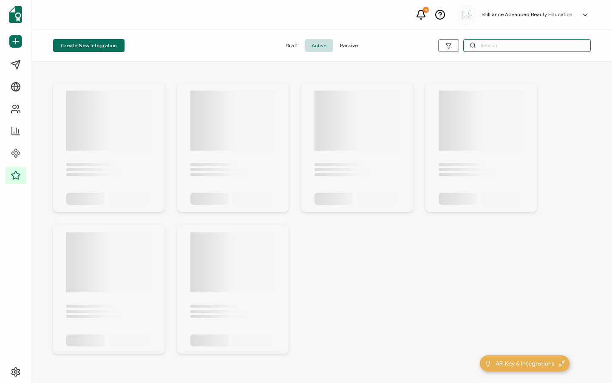
click at [483, 46] on input "text" at bounding box center [527, 45] width 128 height 13
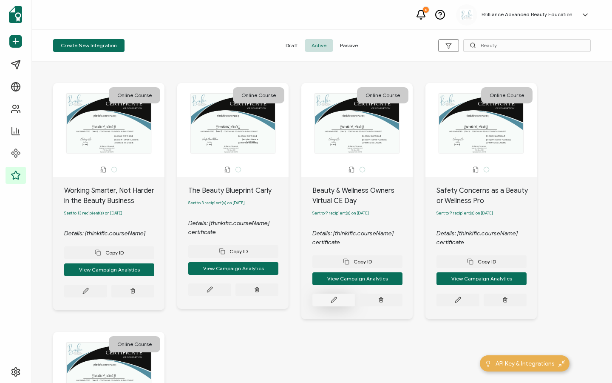
click at [107, 297] on button at bounding box center [85, 290] width 43 height 13
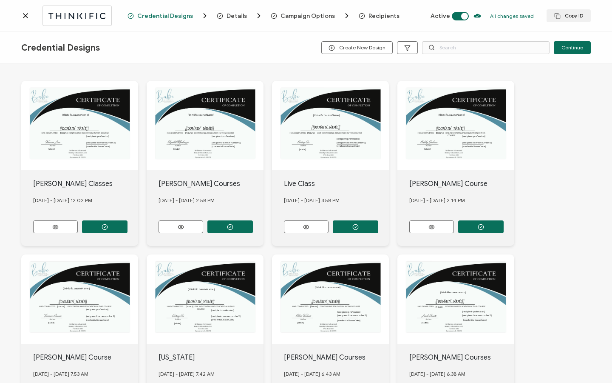
click at [379, 15] on span "Recipients" at bounding box center [384, 16] width 31 height 6
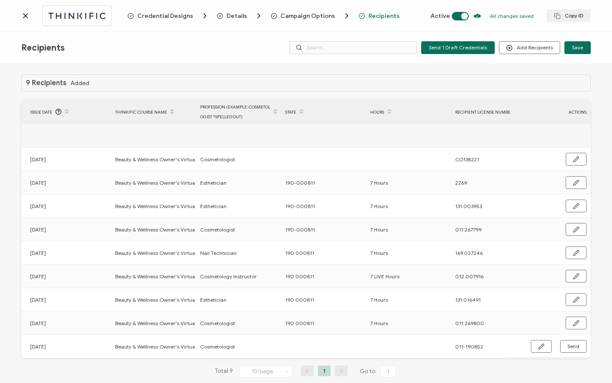
scroll to position [0, 409]
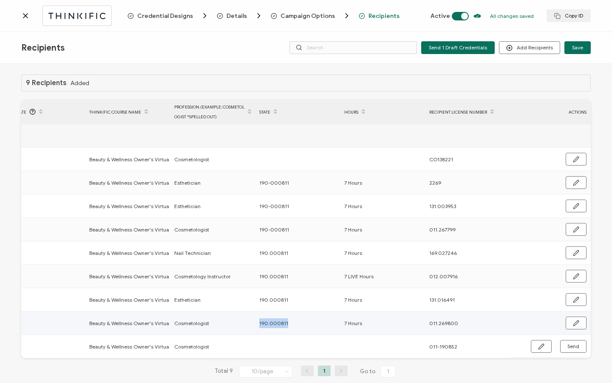
drag, startPoint x: 256, startPoint y: 321, endPoint x: 291, endPoint y: 321, distance: 34.4
click at [294, 321] on div "190.000811" at bounding box center [297, 323] width 84 height 10
copy span "190.000811"
click at [566, 165] on button "button" at bounding box center [576, 159] width 21 height 13
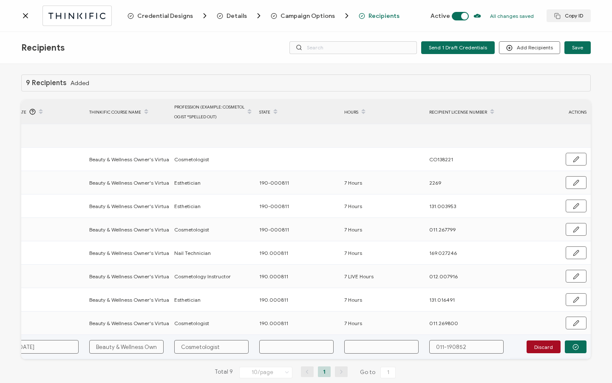
paste input "190.000811"
click at [371, 343] on input "text" at bounding box center [381, 347] width 74 height 14
click at [443, 347] on input "011-190852" at bounding box center [466, 347] width 74 height 14
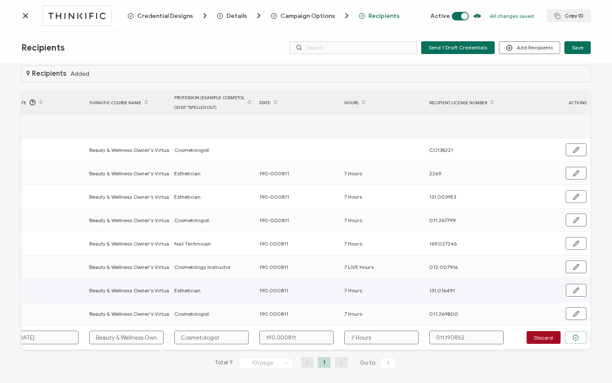
scroll to position [20, 0]
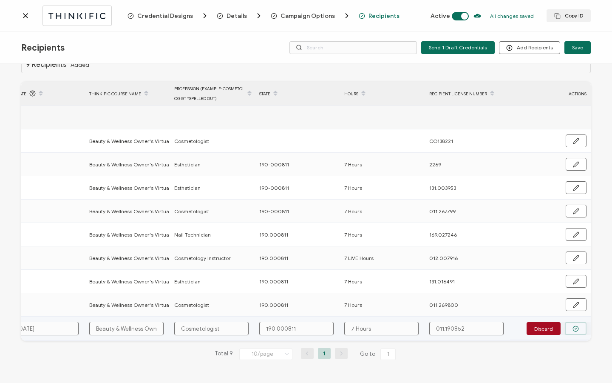
click at [574, 326] on circle "button" at bounding box center [576, 329] width 6 height 6
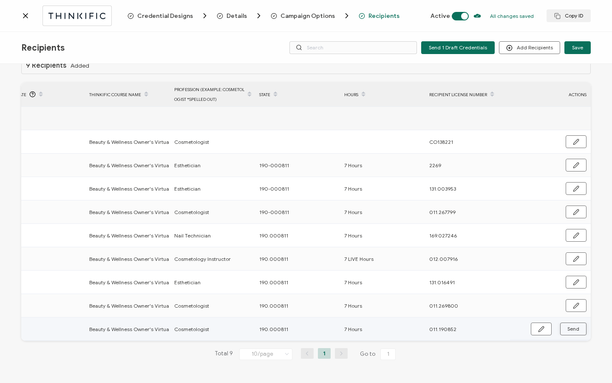
click at [545, 326] on span "Send" at bounding box center [541, 329] width 6 height 6
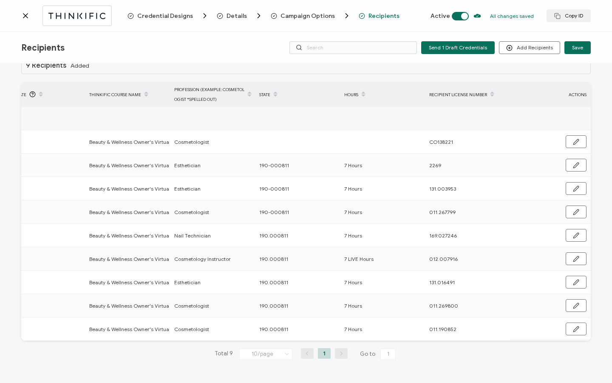
click at [24, 18] on icon at bounding box center [25, 15] width 9 height 9
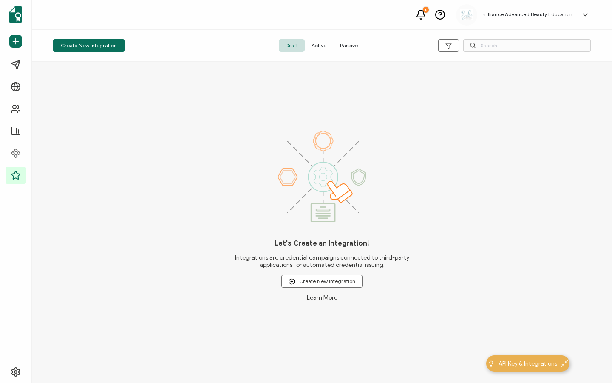
click at [321, 45] on span "Active" at bounding box center [319, 45] width 28 height 13
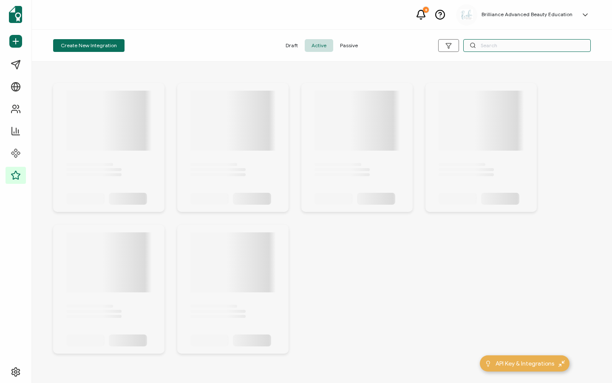
click at [484, 43] on input "text" at bounding box center [527, 45] width 128 height 13
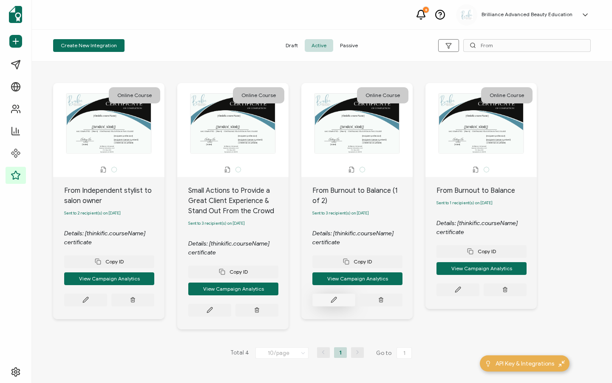
click at [89, 303] on icon at bounding box center [85, 299] width 6 height 6
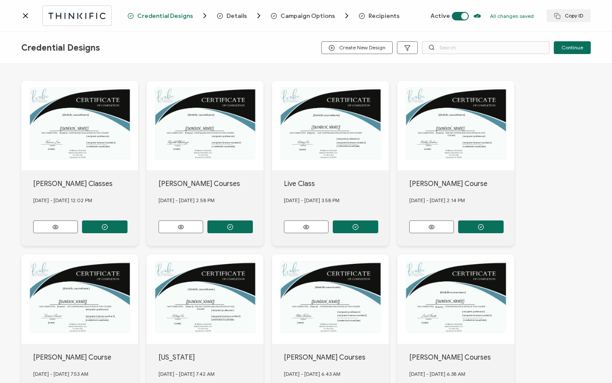
click at [384, 16] on span "Recipients" at bounding box center [384, 16] width 31 height 6
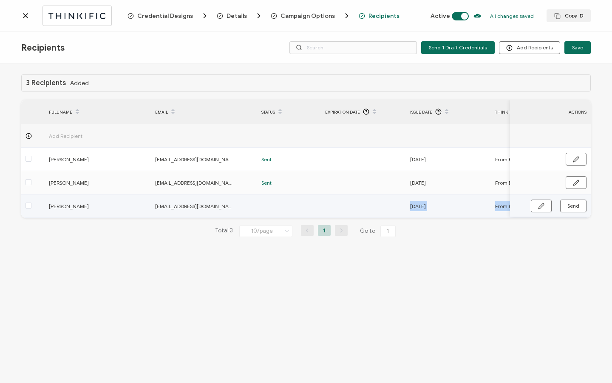
drag, startPoint x: 323, startPoint y: 220, endPoint x: 391, endPoint y: 213, distance: 68.4
click at [391, 213] on div "3 Recipients Added FULL NAME EMAIL Status Expiration Date Issue Date Thinkific …" at bounding box center [306, 162] width 570 height 176
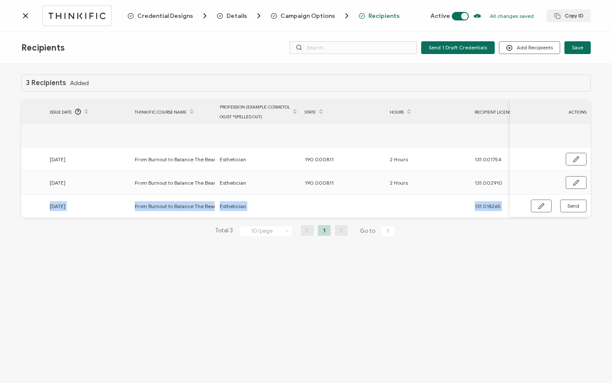
scroll to position [0, 367]
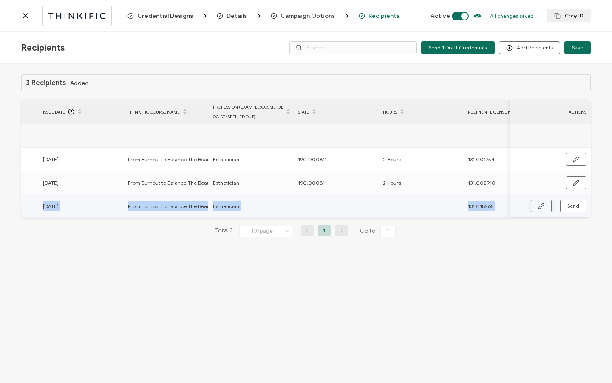
click at [539, 203] on icon "button" at bounding box center [541, 206] width 6 height 6
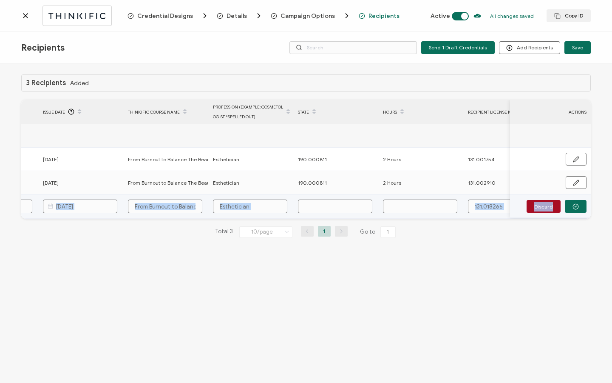
click at [316, 202] on input "text" at bounding box center [335, 206] width 74 height 14
paste input "190.000811"
click at [418, 204] on input "text" at bounding box center [420, 206] width 74 height 14
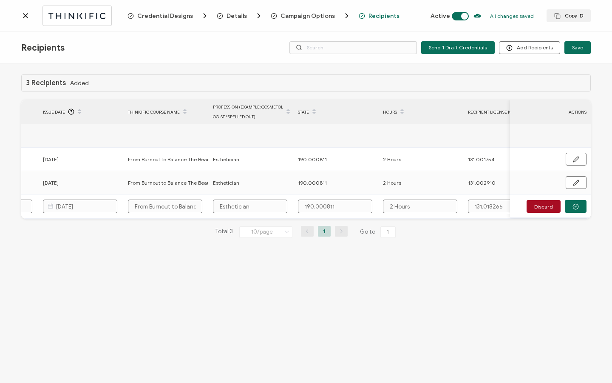
click at [593, 213] on div "3 Recipients Added FULL NAME EMAIL Status Expiration Date Issue Date Thinkific …" at bounding box center [306, 224] width 612 height 321
click at [582, 210] on button "button" at bounding box center [576, 206] width 22 height 13
click at [581, 207] on button "Send" at bounding box center [573, 205] width 26 height 13
